Goal: Task Accomplishment & Management: Use online tool/utility

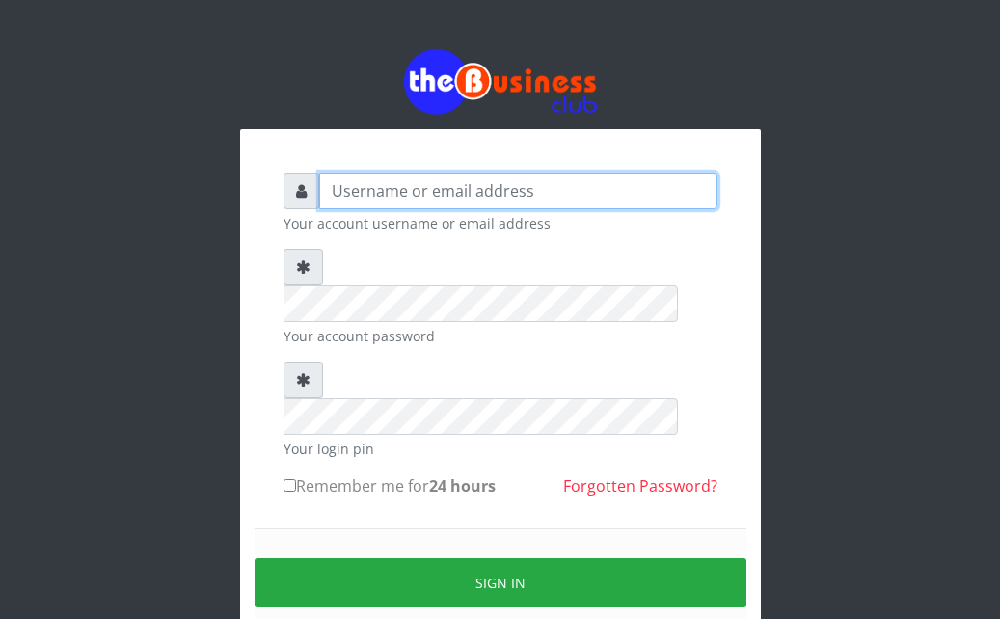
type input "Ahmed2222"
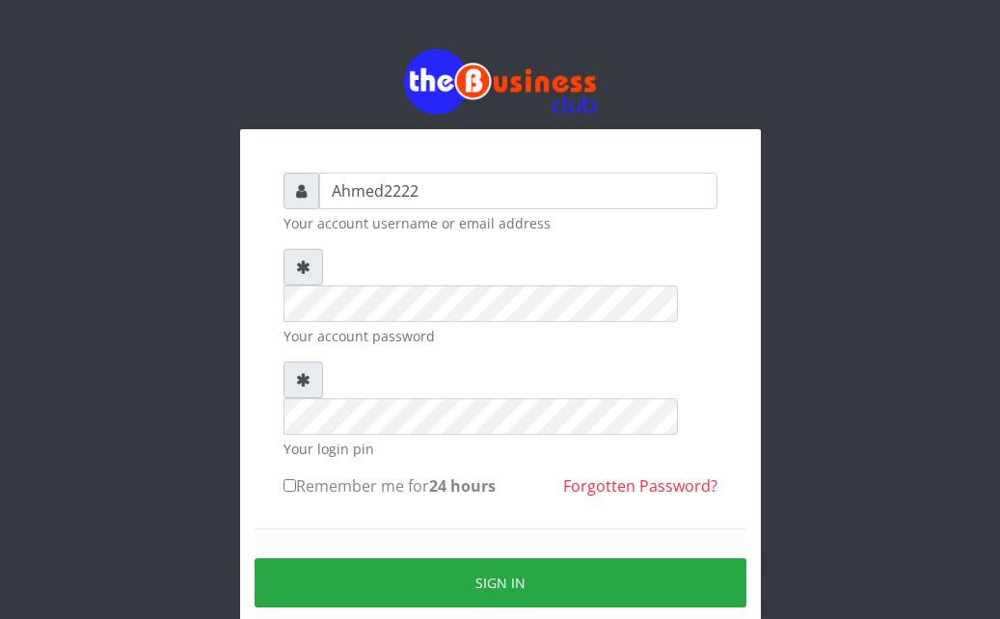
click at [308, 475] on label "Remember me for 24 hours" at bounding box center [390, 486] width 212 height 23
click at [296, 479] on input "Remember me for 24 hours" at bounding box center [290, 485] width 13 height 13
checkbox input "true"
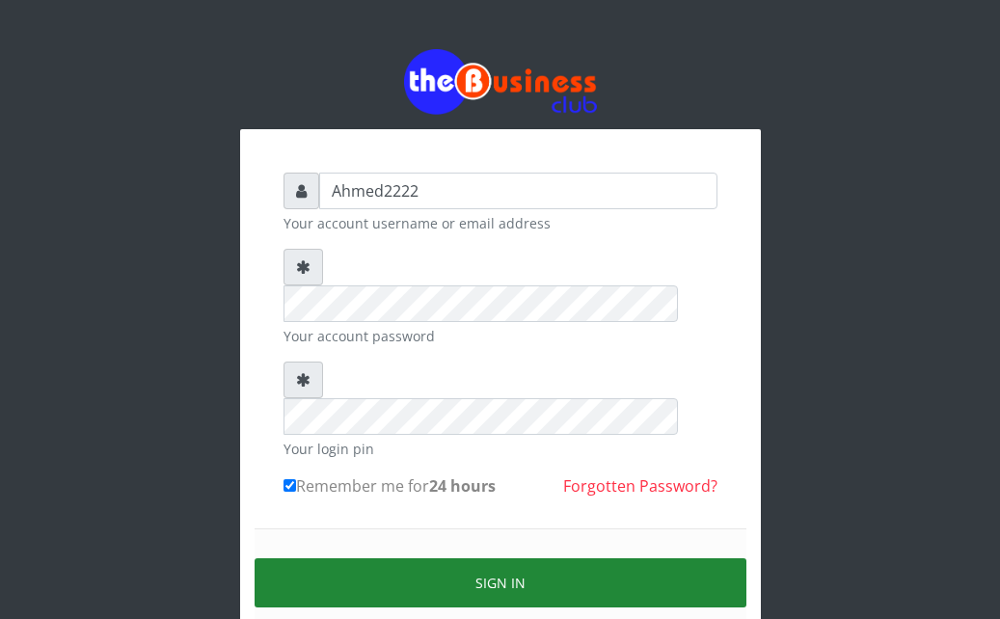
click at [451, 559] on button "Sign in" at bounding box center [501, 583] width 492 height 49
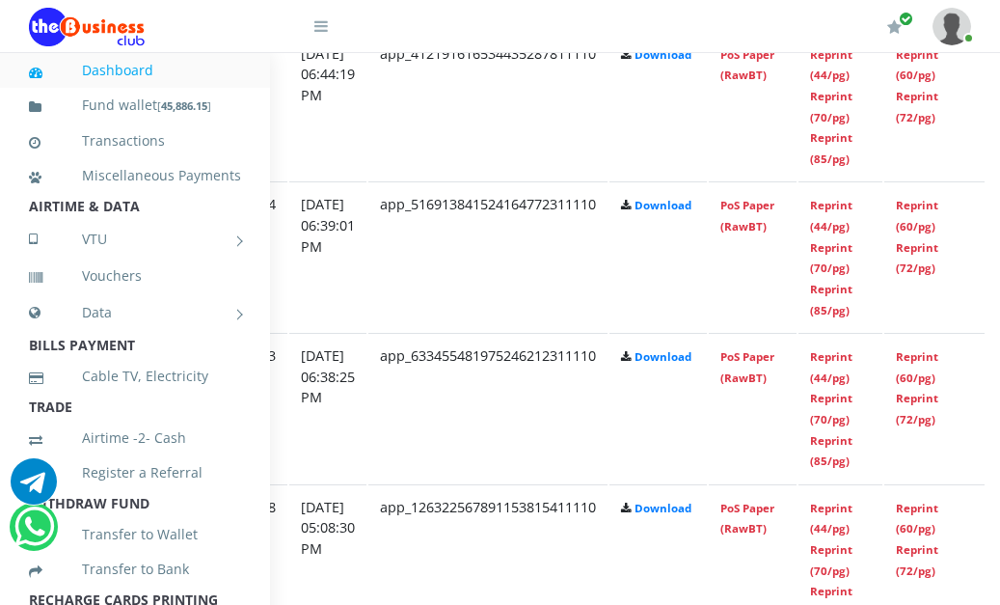
scroll to position [1491, 356]
click at [852, 364] on link "Reprint (44/pg)" at bounding box center [830, 367] width 42 height 36
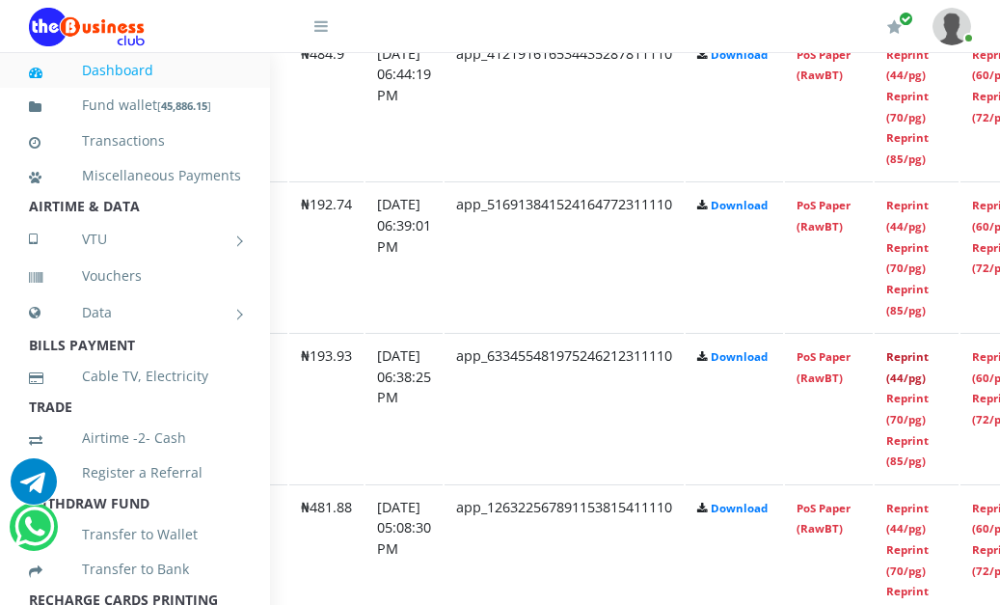
scroll to position [1491, 287]
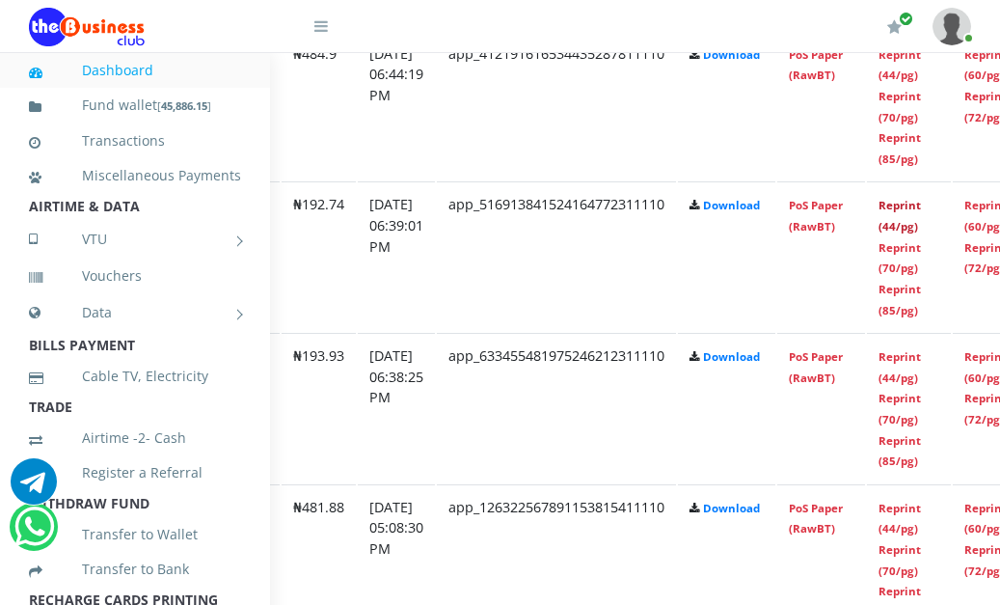
click at [921, 229] on link "Reprint (44/pg)" at bounding box center [900, 216] width 42 height 36
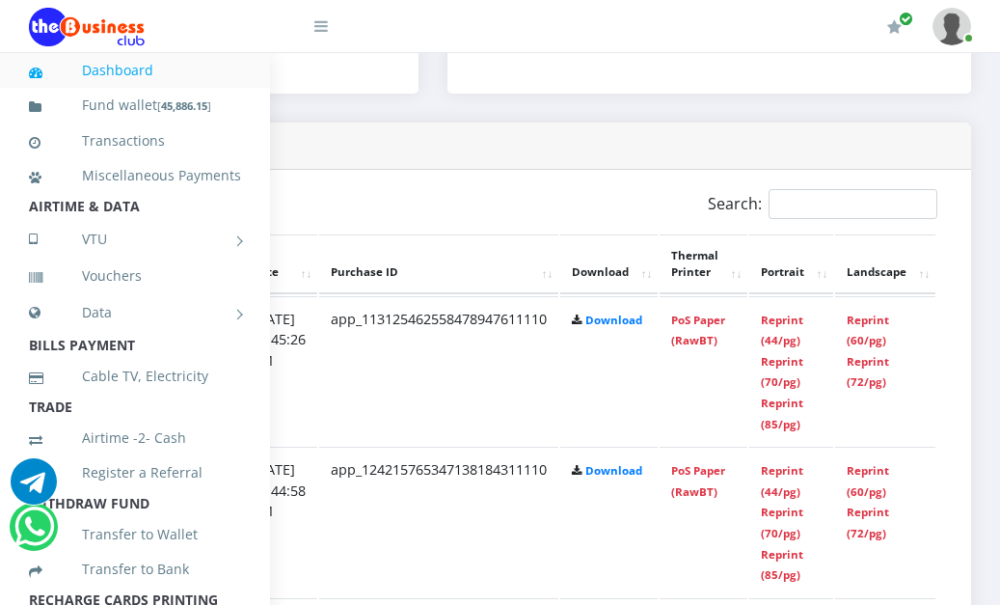
scroll to position [924, 431]
click at [789, 343] on link "Reprint (44/pg)" at bounding box center [782, 331] width 42 height 36
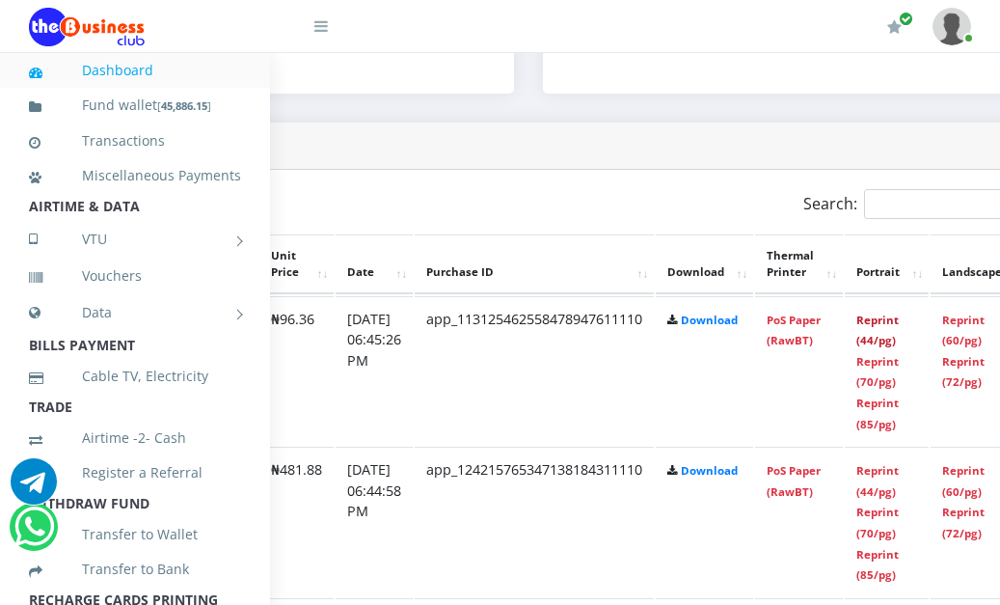
scroll to position [924, 363]
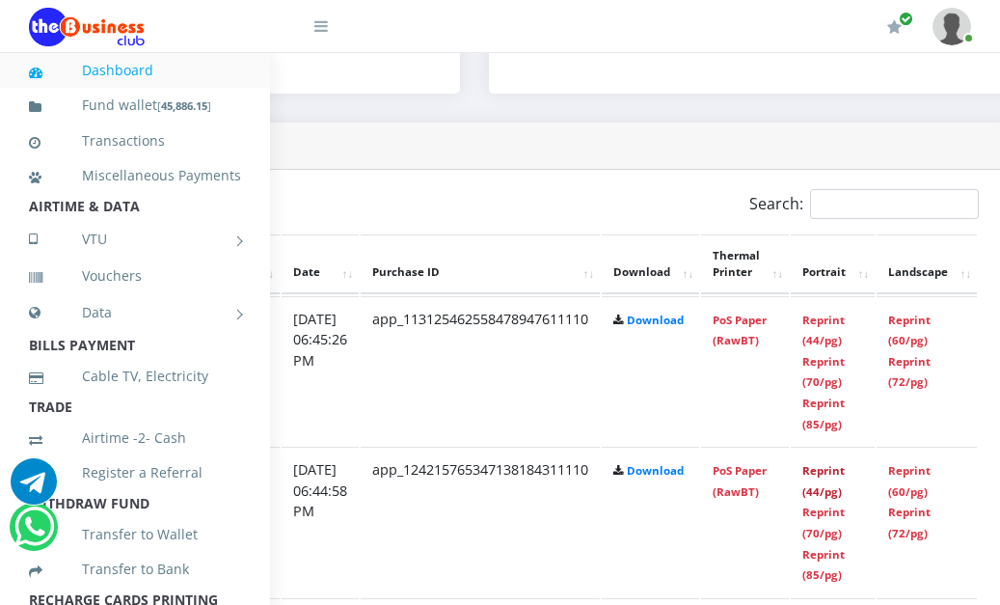
click at [845, 480] on link "Reprint (44/pg)" at bounding box center [824, 481] width 42 height 36
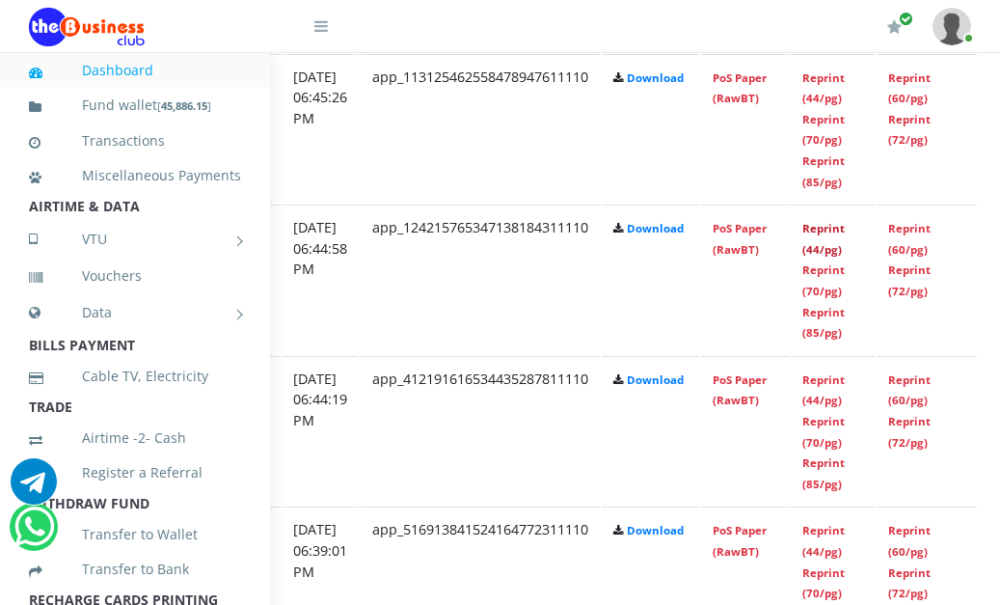
scroll to position [1167, 363]
click at [839, 387] on link "Reprint (44/pg)" at bounding box center [824, 389] width 42 height 36
